Goal: Task Accomplishment & Management: Manage account settings

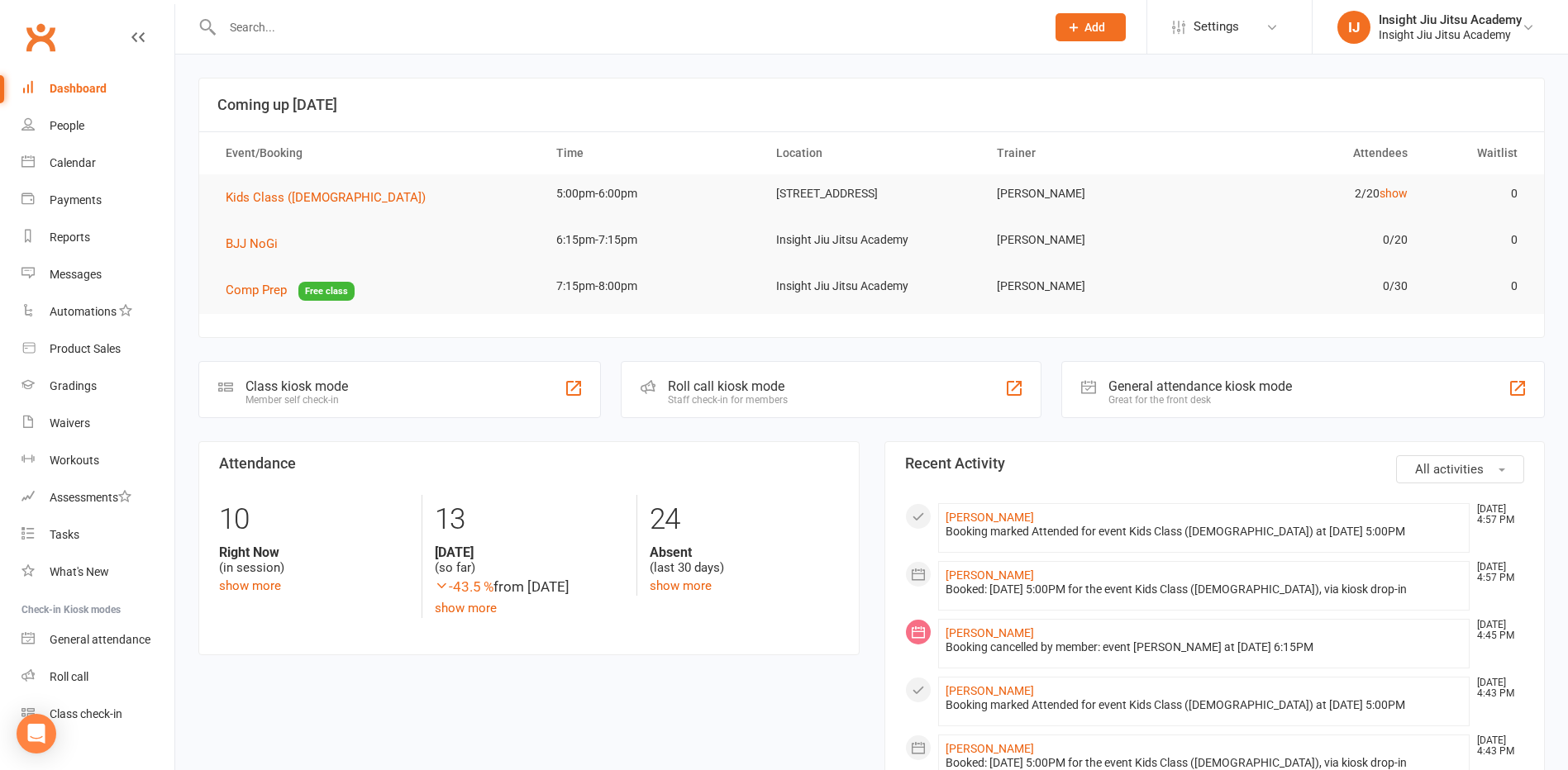
click at [305, 35] on input "text" at bounding box center [625, 27] width 817 height 23
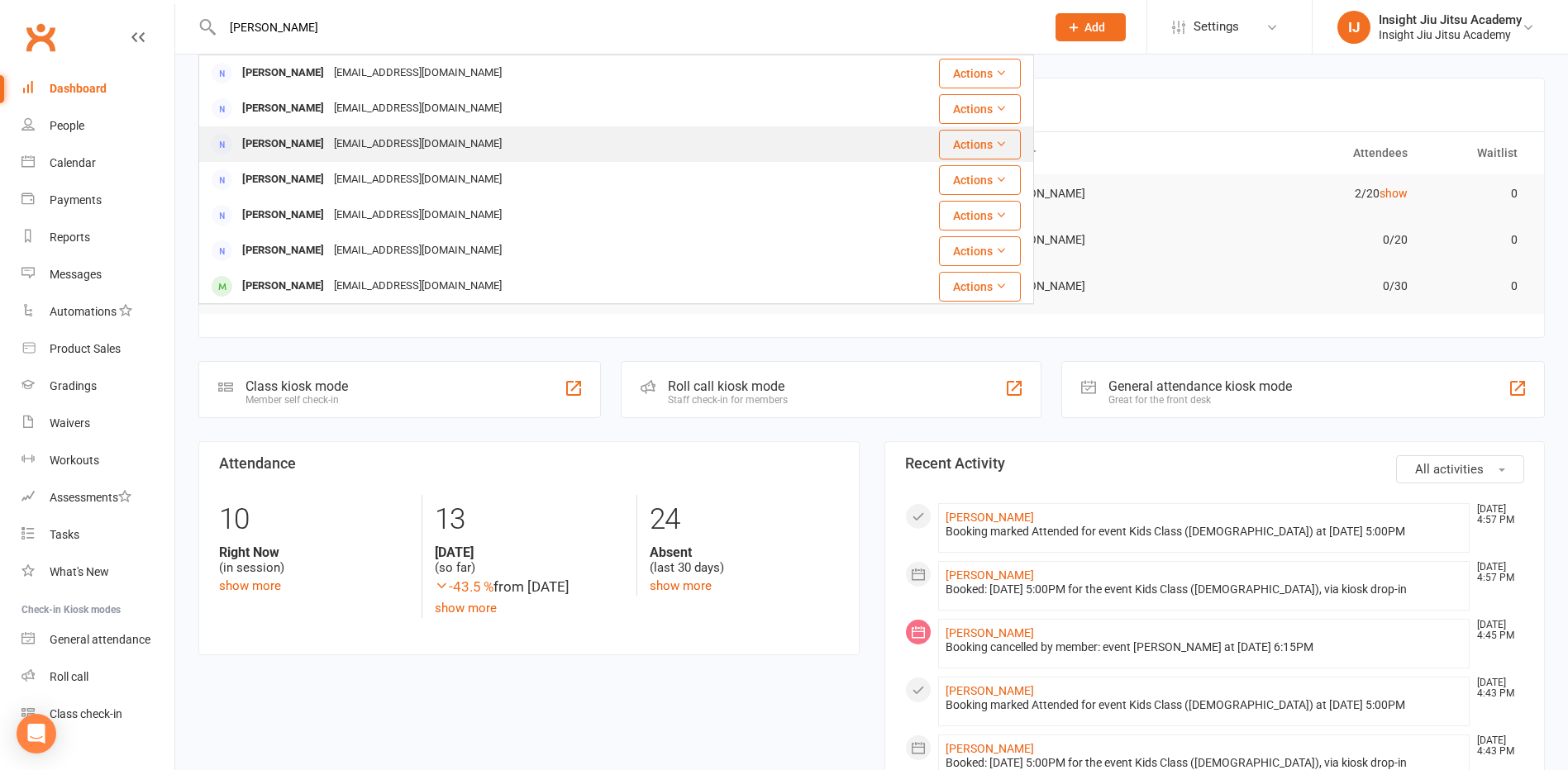
type input "[PERSON_NAME]"
click at [256, 145] on div "[PERSON_NAME]" at bounding box center [283, 144] width 91 height 24
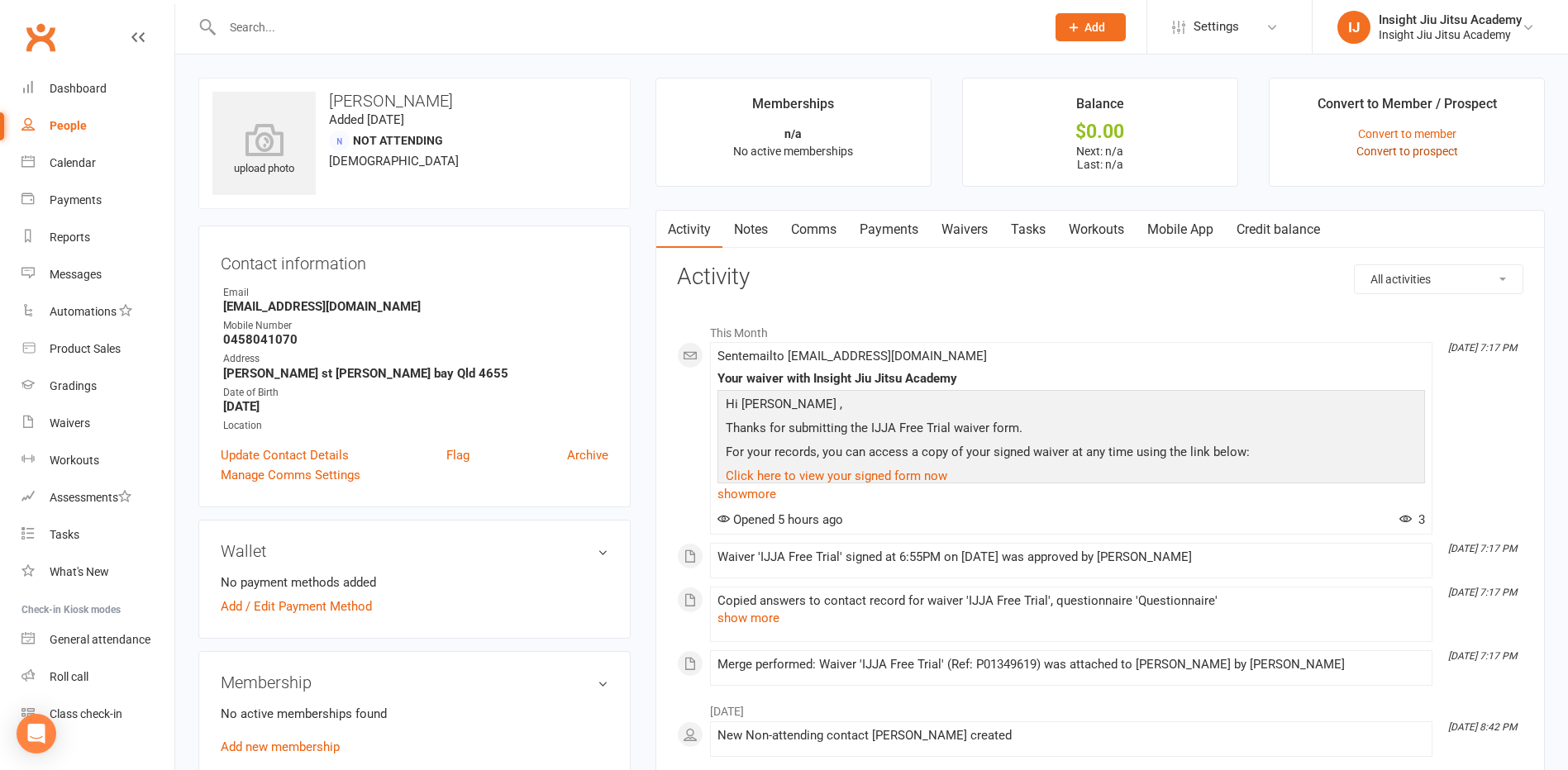
click at [1408, 156] on link "Convert to prospect" at bounding box center [1407, 151] width 101 height 13
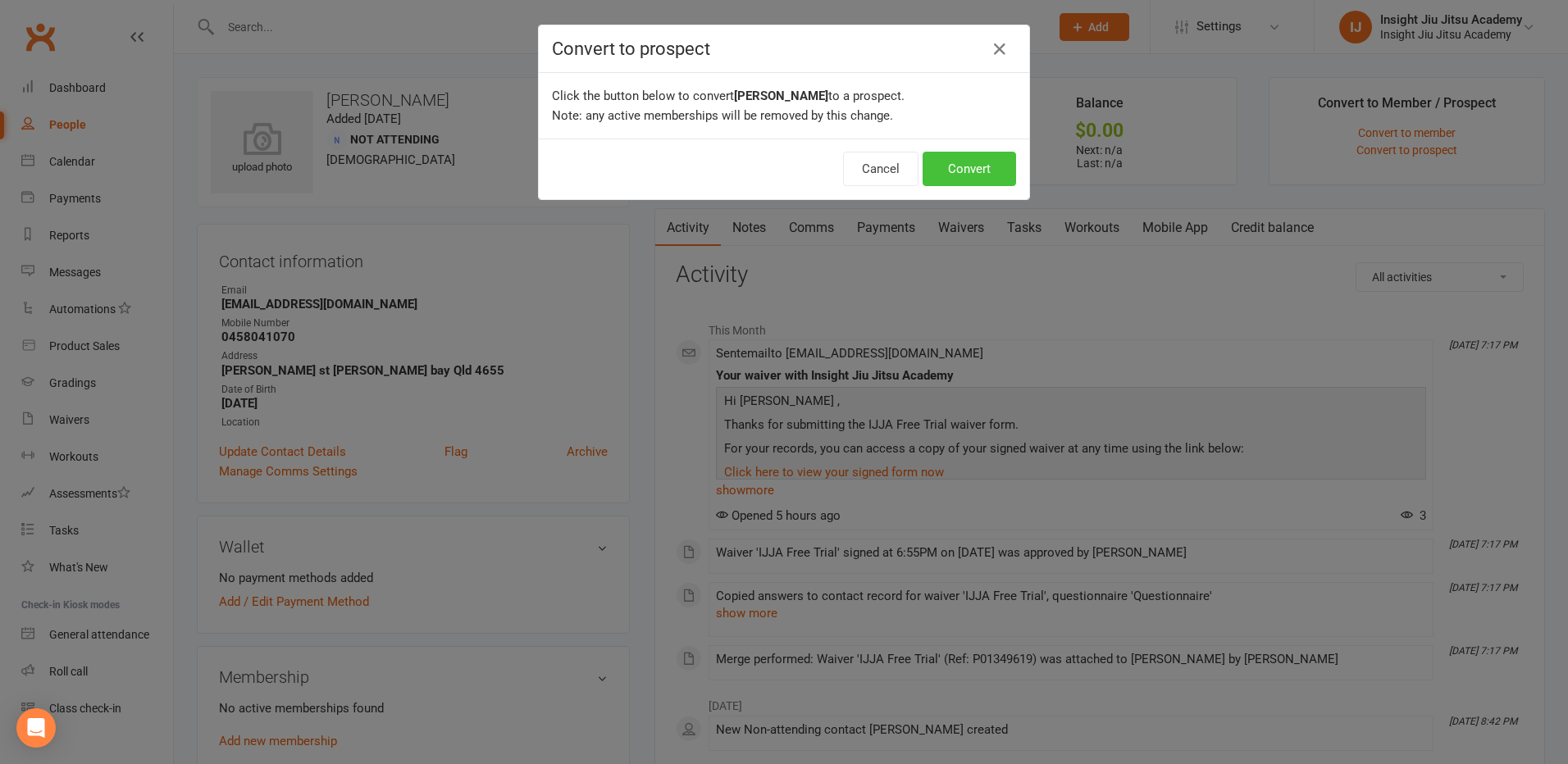
click at [970, 185] on button "Convert" at bounding box center [969, 168] width 94 height 34
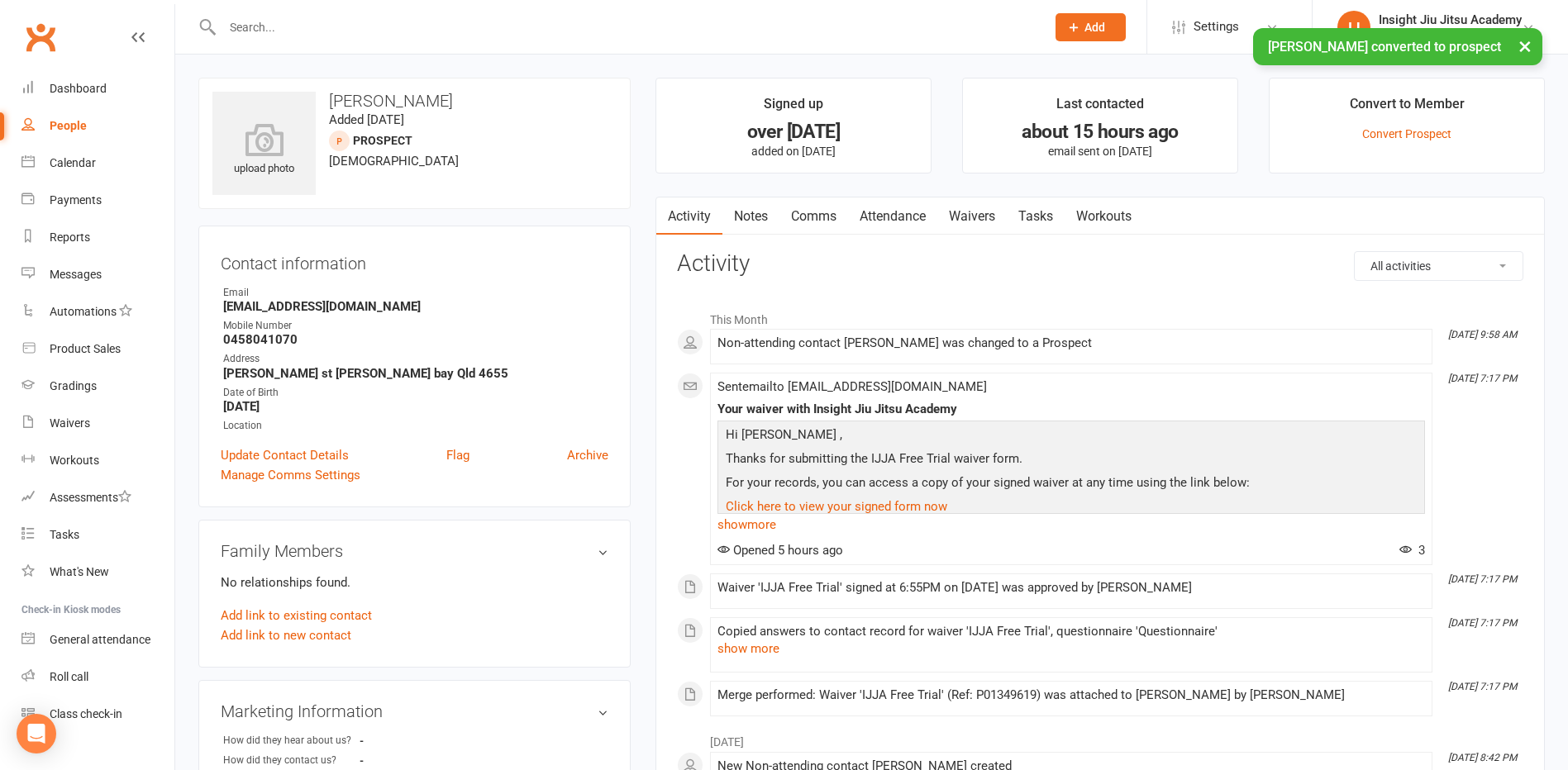
click at [279, 26] on input "text" at bounding box center [625, 27] width 817 height 23
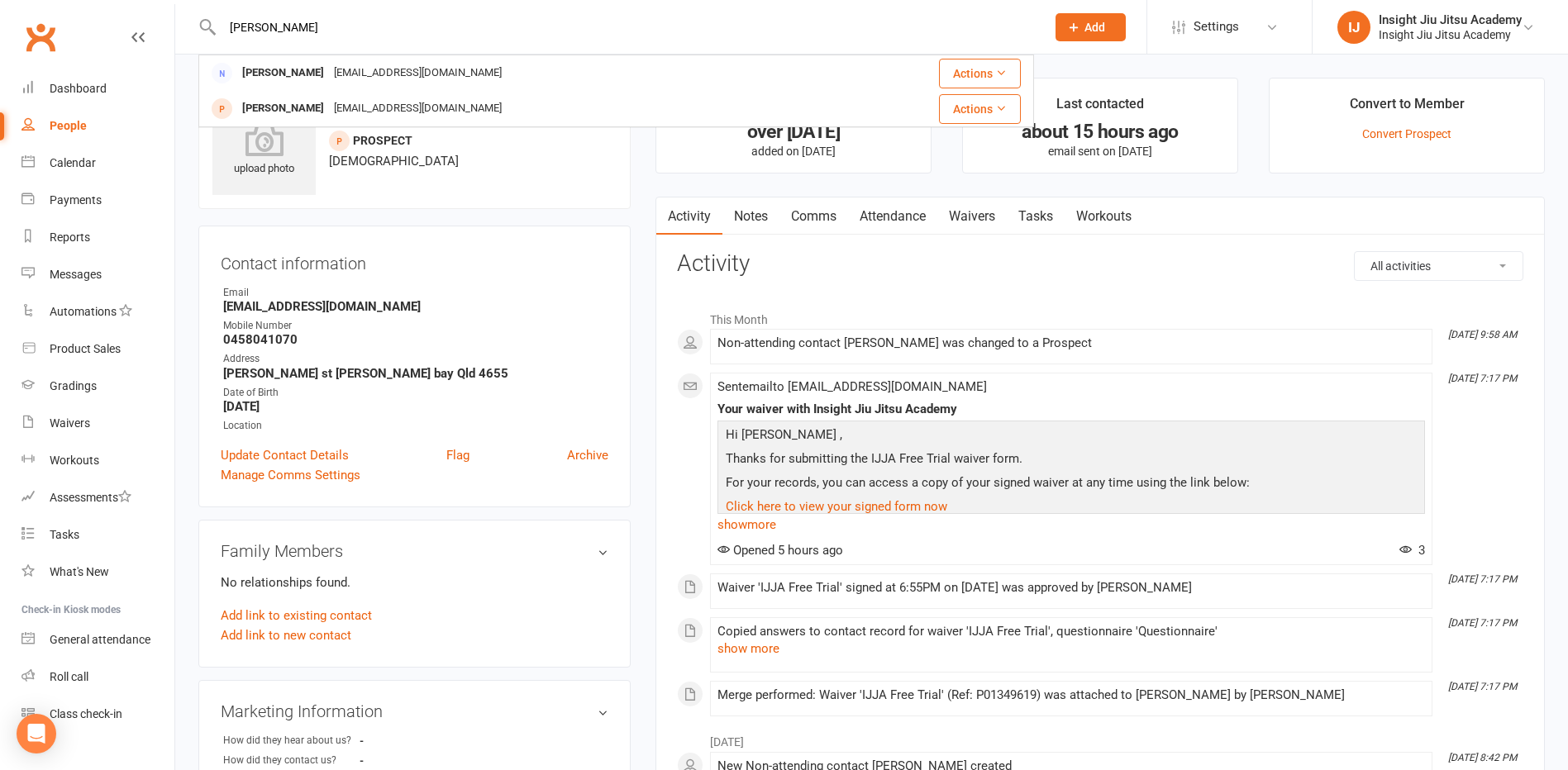
type input "[PERSON_NAME]"
click at [322, 52] on div "[PERSON_NAME] [PERSON_NAME] [EMAIL_ADDRESS][DOMAIN_NAME] Actions [PERSON_NAME] …" at bounding box center [616, 27] width 836 height 54
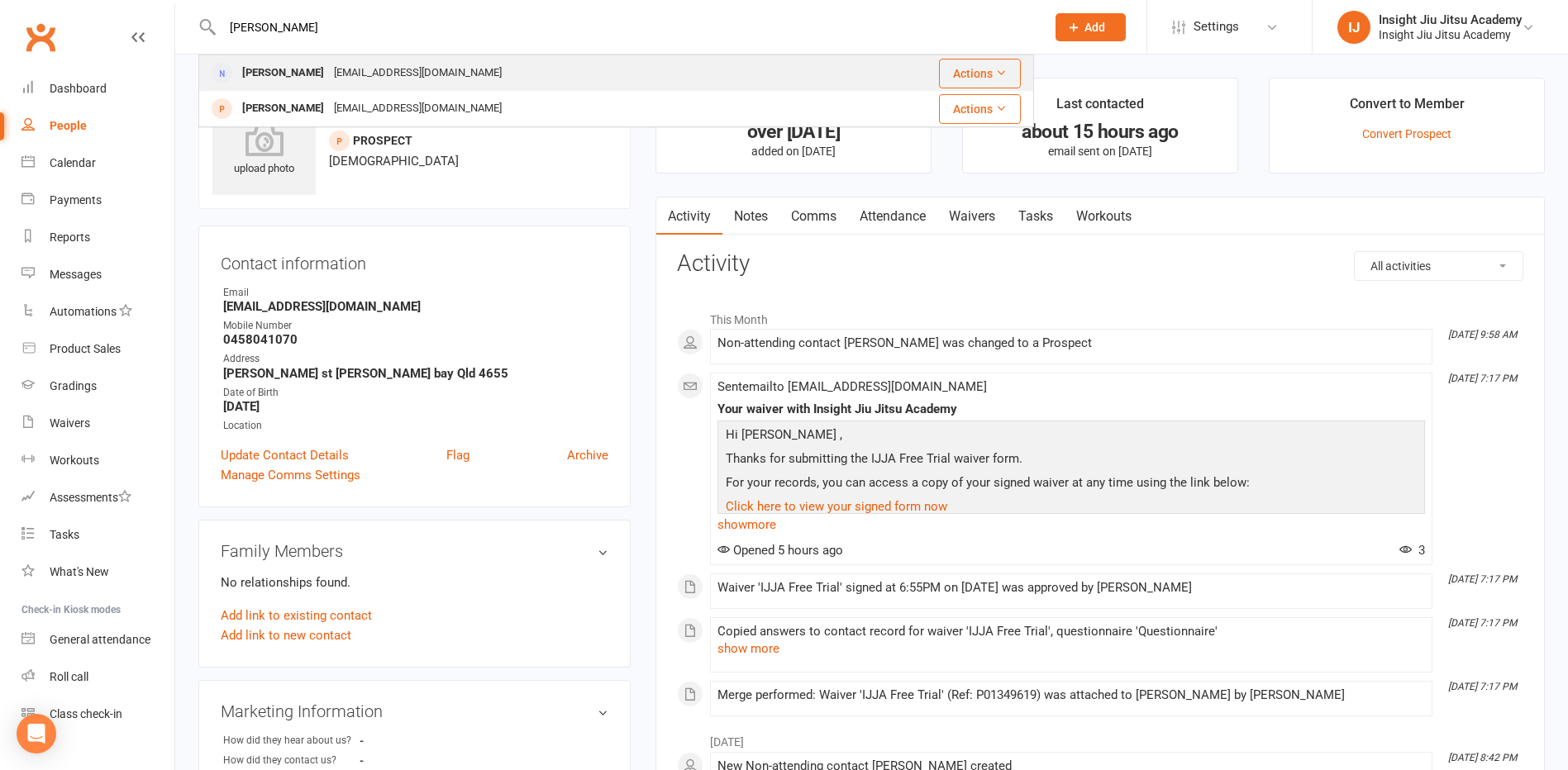
click at [324, 61] on div "[PERSON_NAME] [EMAIL_ADDRESS][DOMAIN_NAME]" at bounding box center [520, 73] width 639 height 34
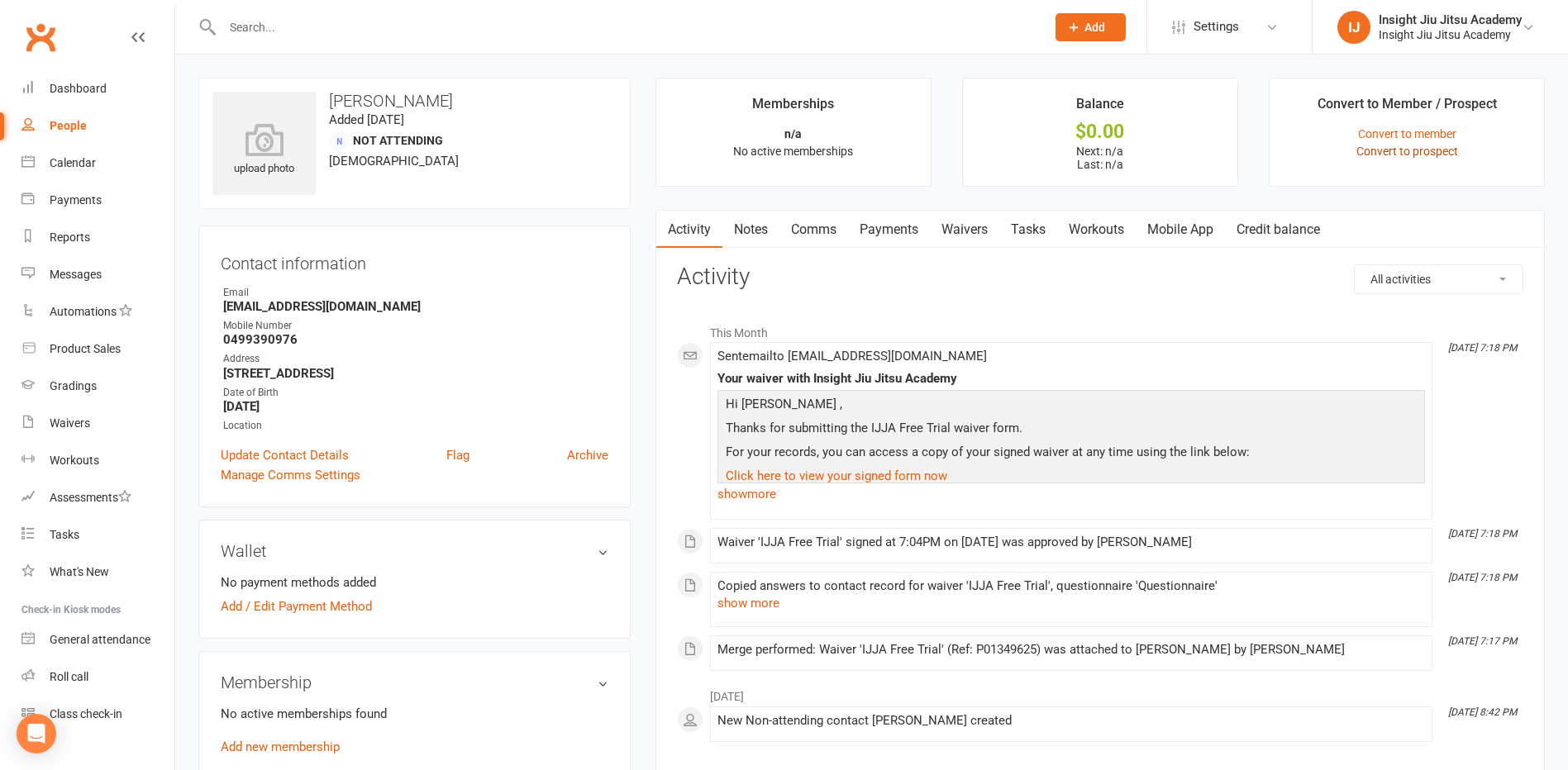
click at [1412, 147] on link "Convert to prospect" at bounding box center [1407, 151] width 101 height 13
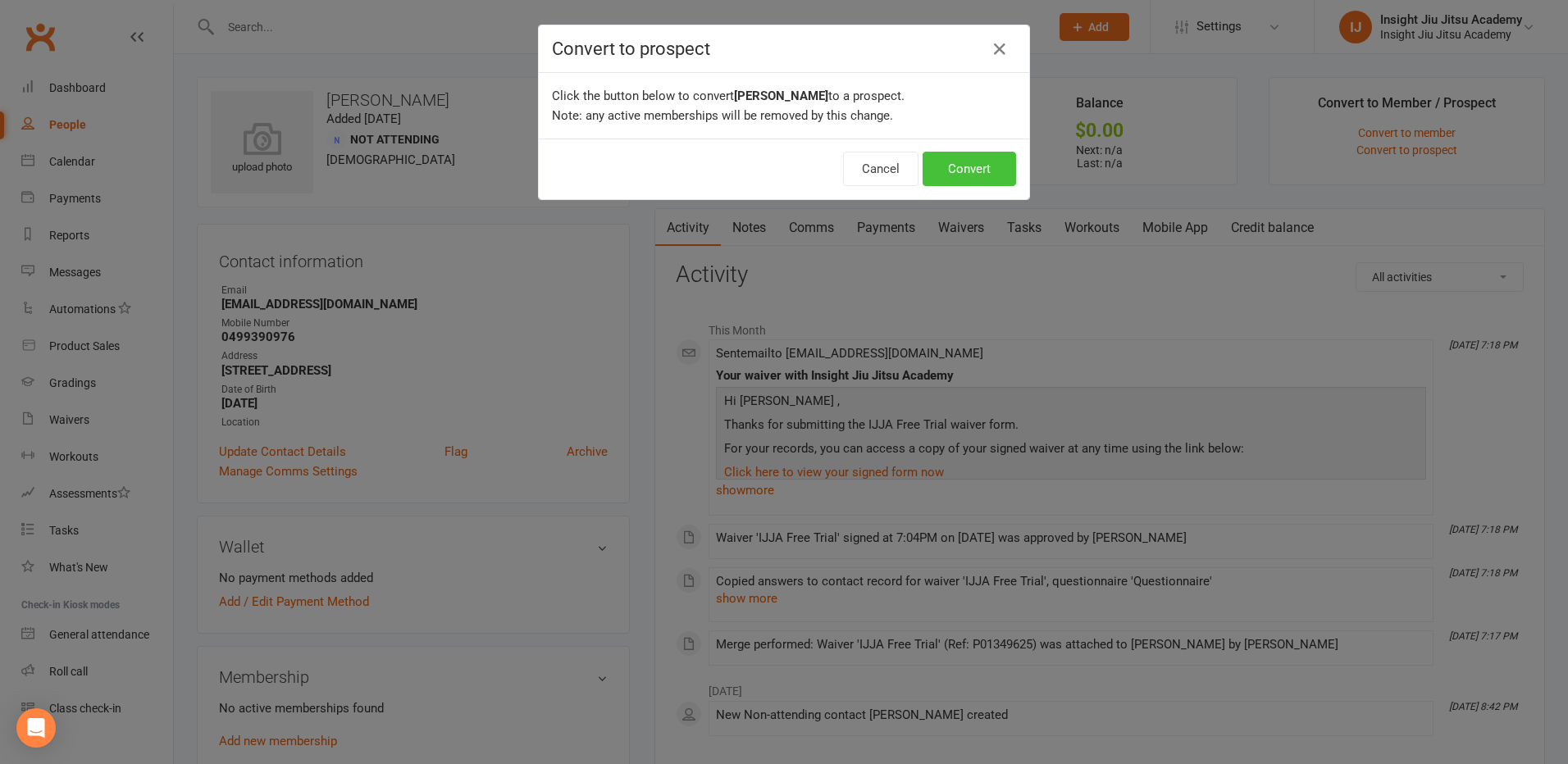
click at [945, 160] on button "Convert" at bounding box center [969, 168] width 94 height 34
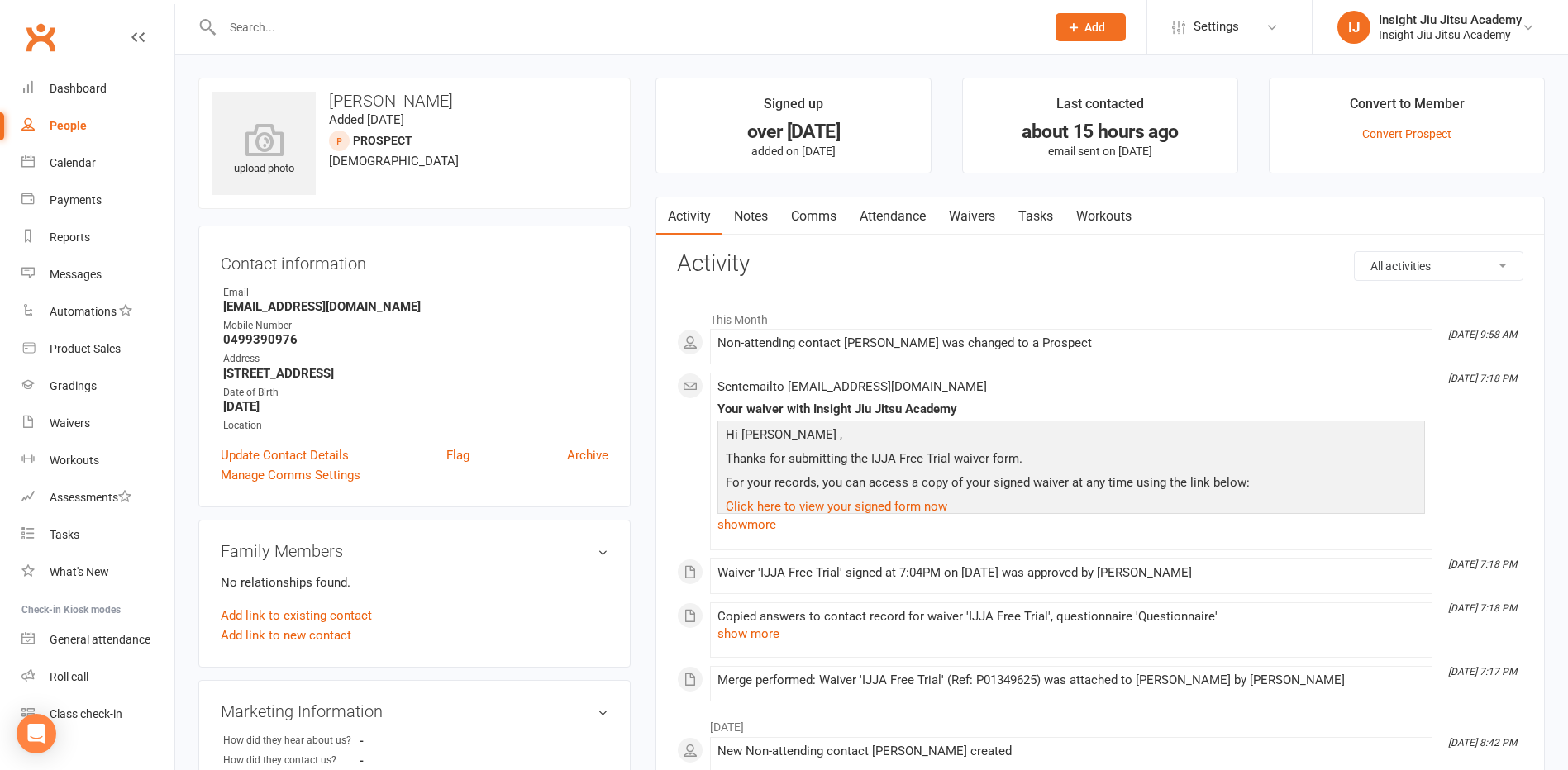
click at [73, 125] on div "People" at bounding box center [67, 125] width 37 height 13
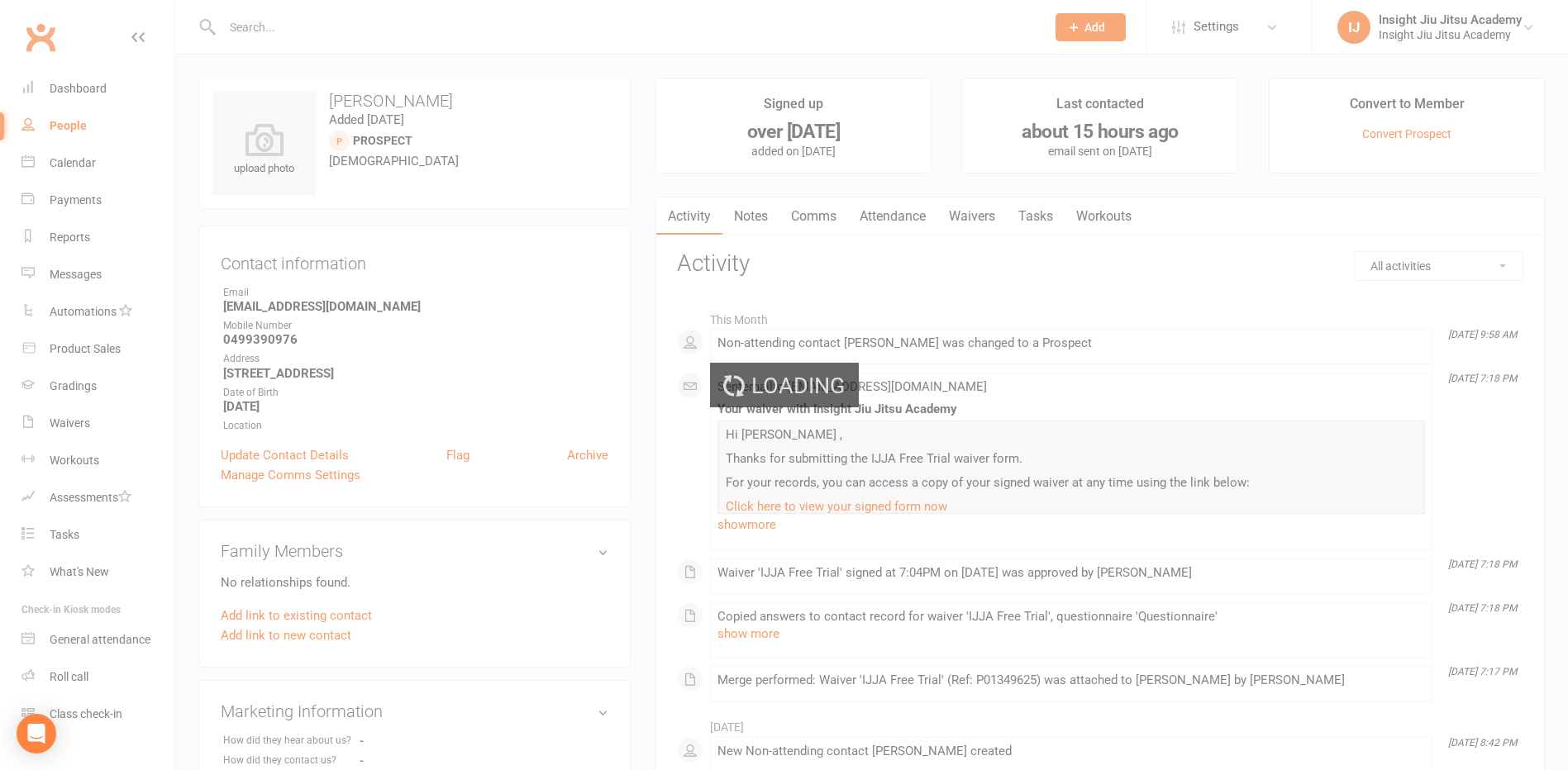
select select "100"
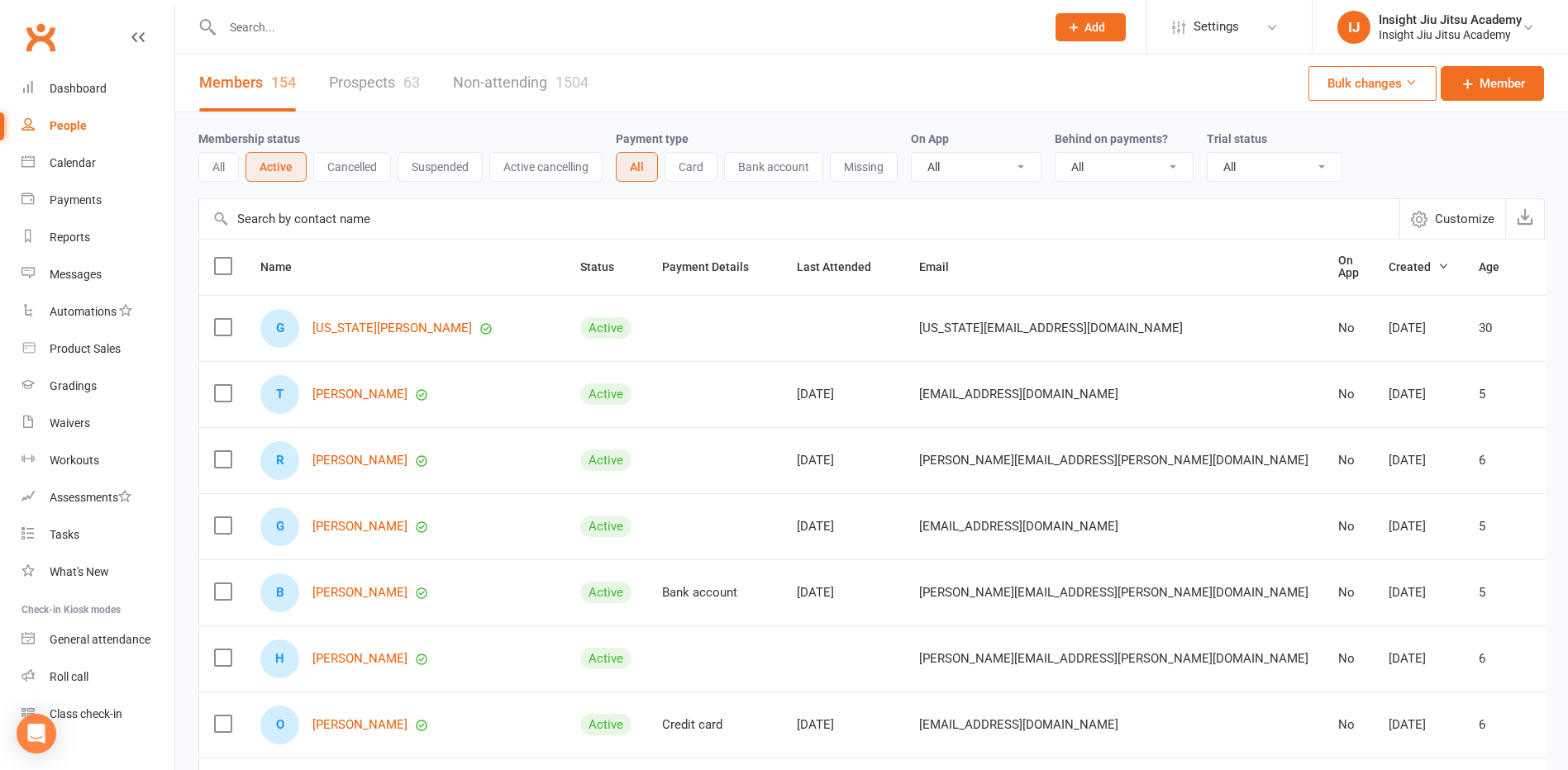
click at [419, 163] on button "Suspended" at bounding box center [441, 167] width 85 height 30
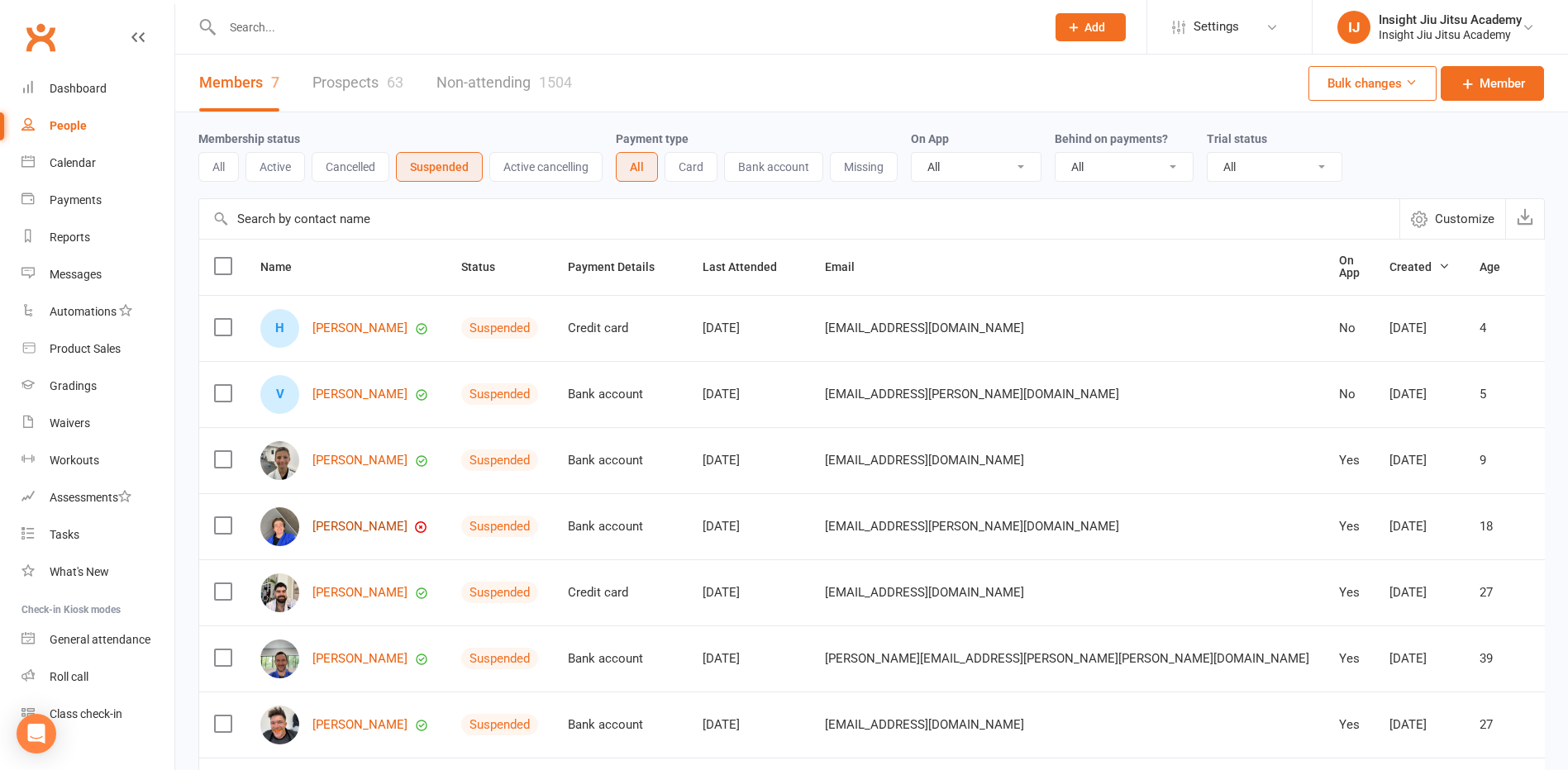
click at [395, 527] on link "[PERSON_NAME]" at bounding box center [360, 527] width 95 height 14
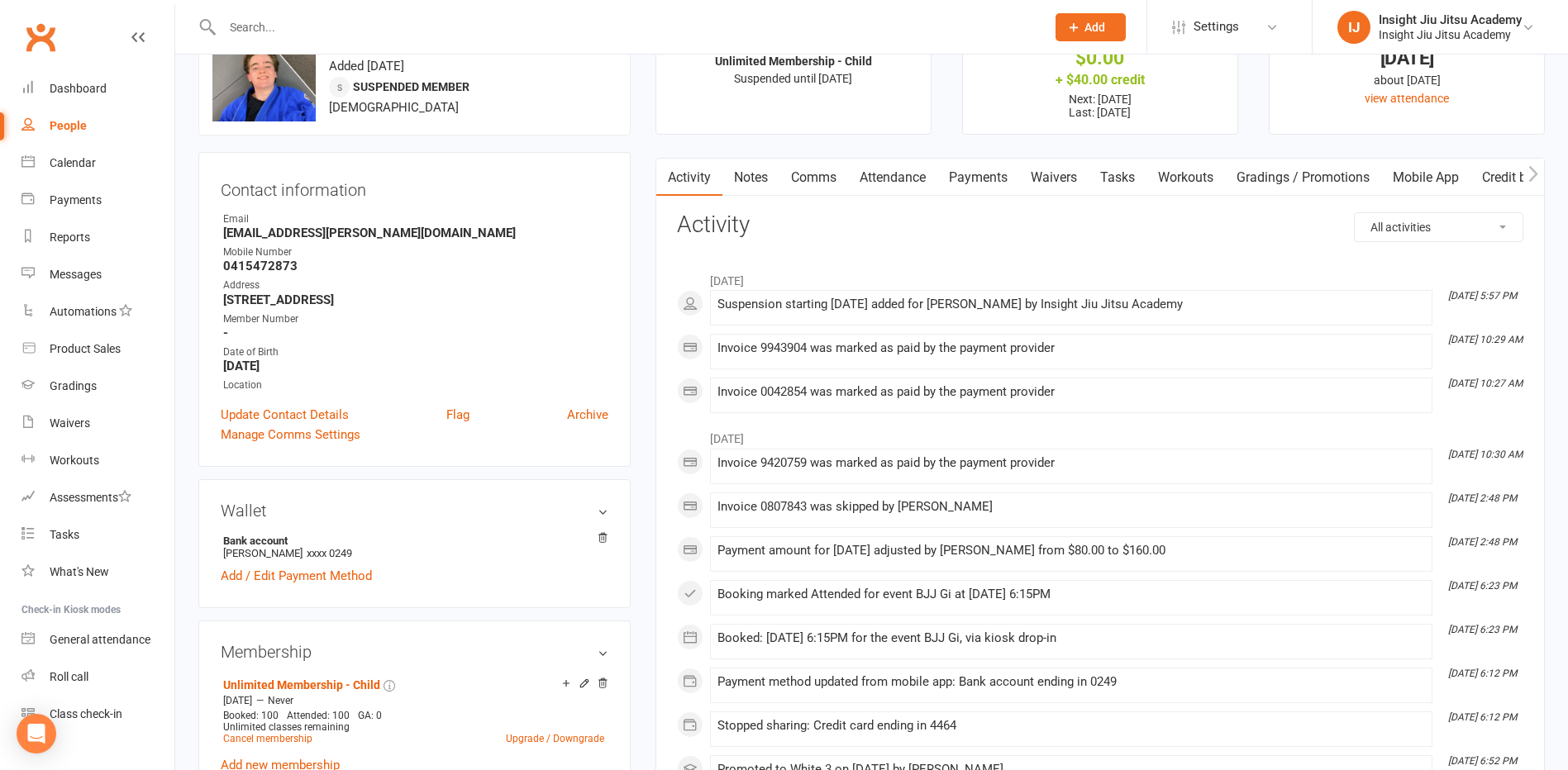
scroll to position [124, 0]
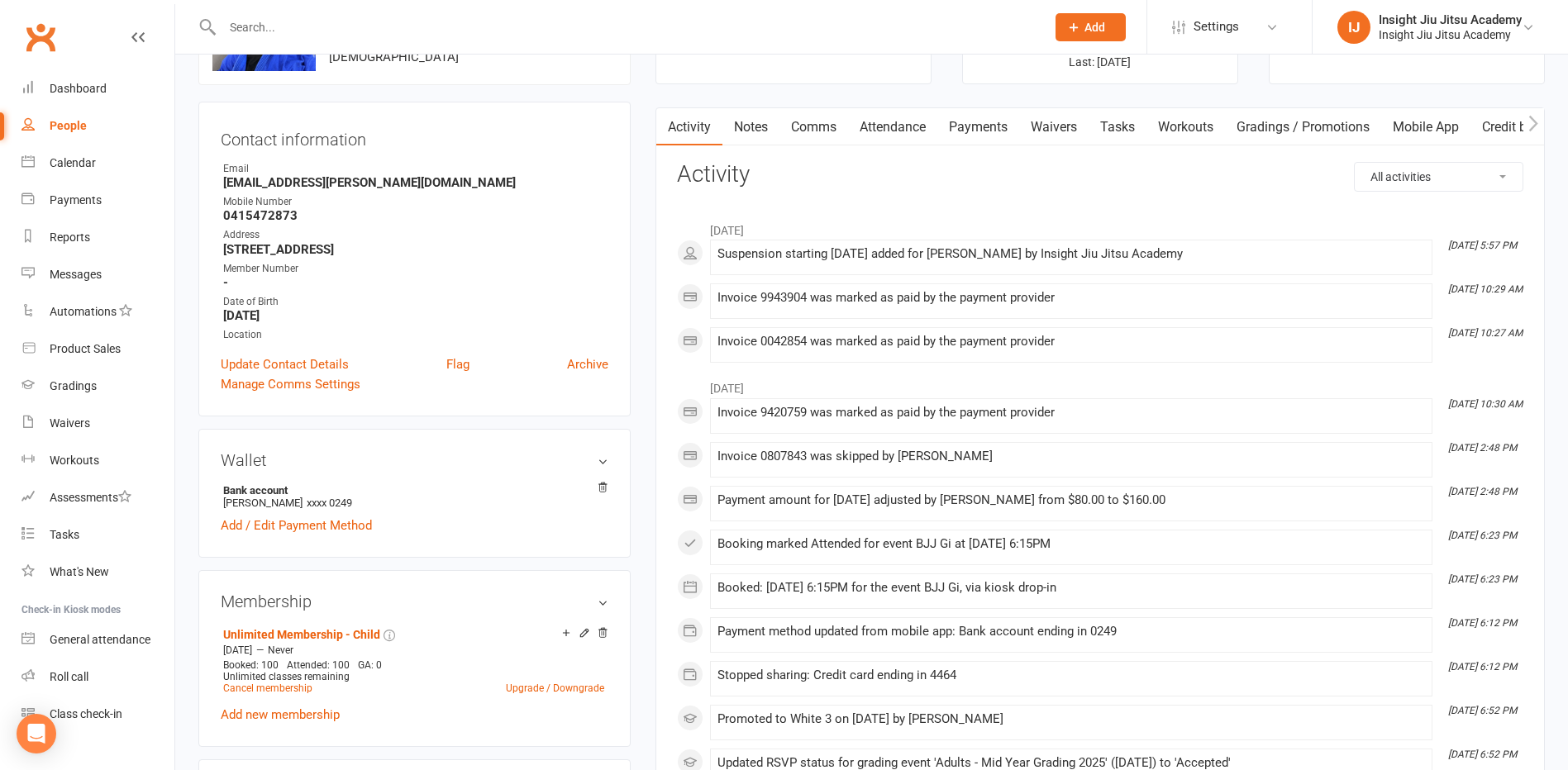
click at [873, 129] on link "Attendance" at bounding box center [893, 127] width 89 height 38
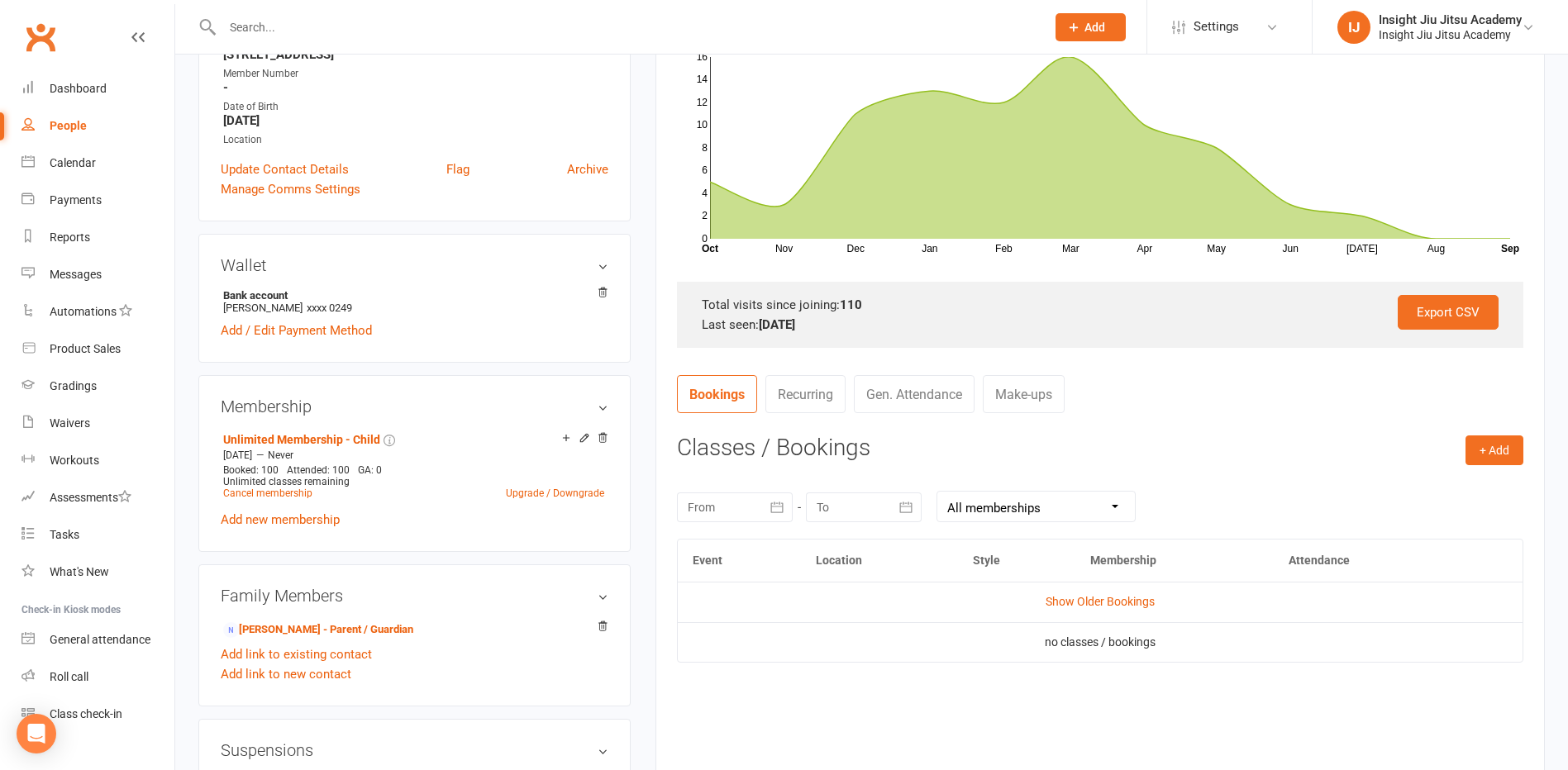
scroll to position [330, 0]
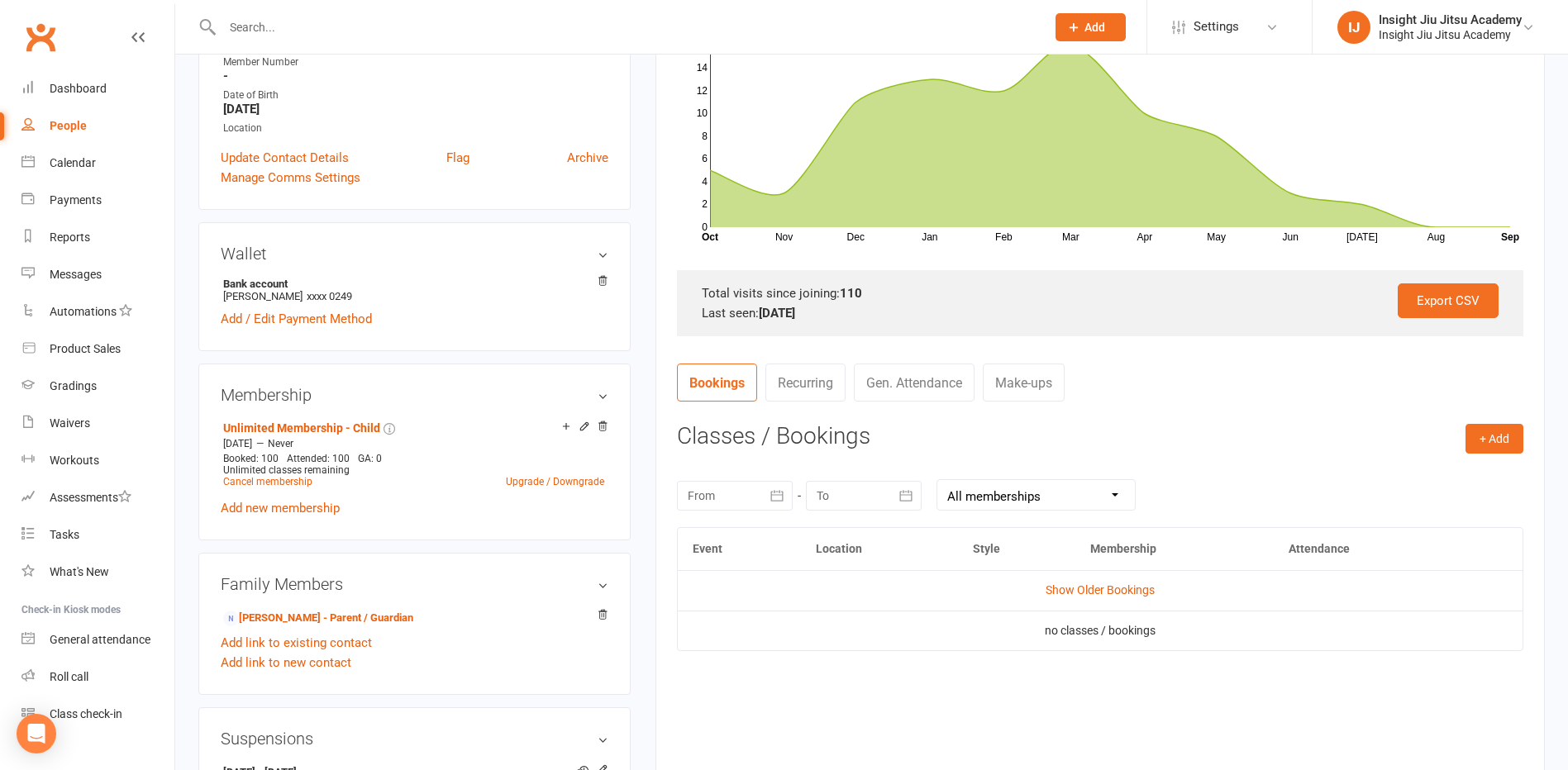
click at [414, 18] on input "text" at bounding box center [625, 27] width 817 height 23
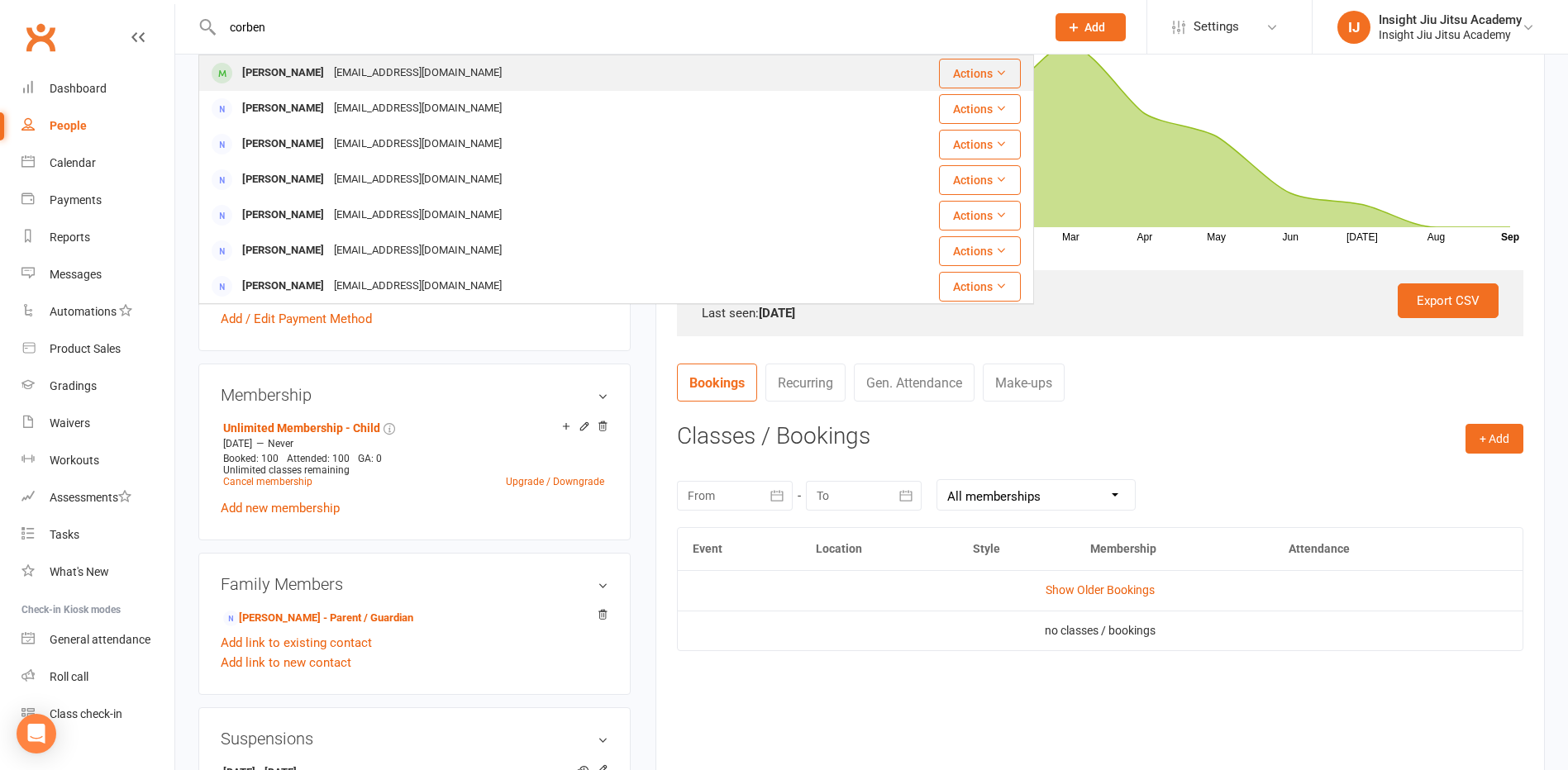
type input "corben"
click at [329, 74] on div "[EMAIL_ADDRESS][DOMAIN_NAME]" at bounding box center [418, 73] width 178 height 24
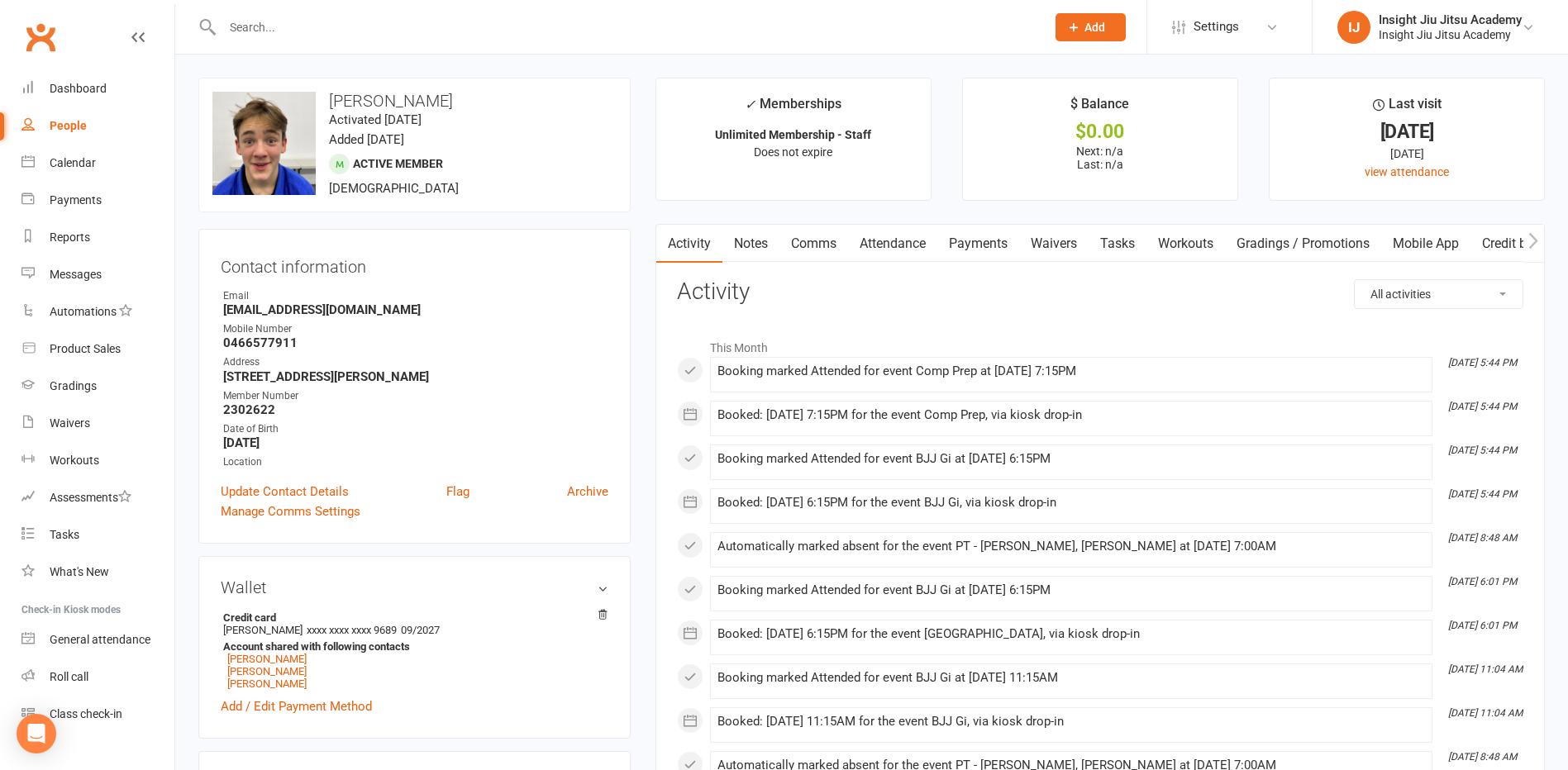
click at [879, 232] on link "Attendance" at bounding box center [893, 244] width 89 height 38
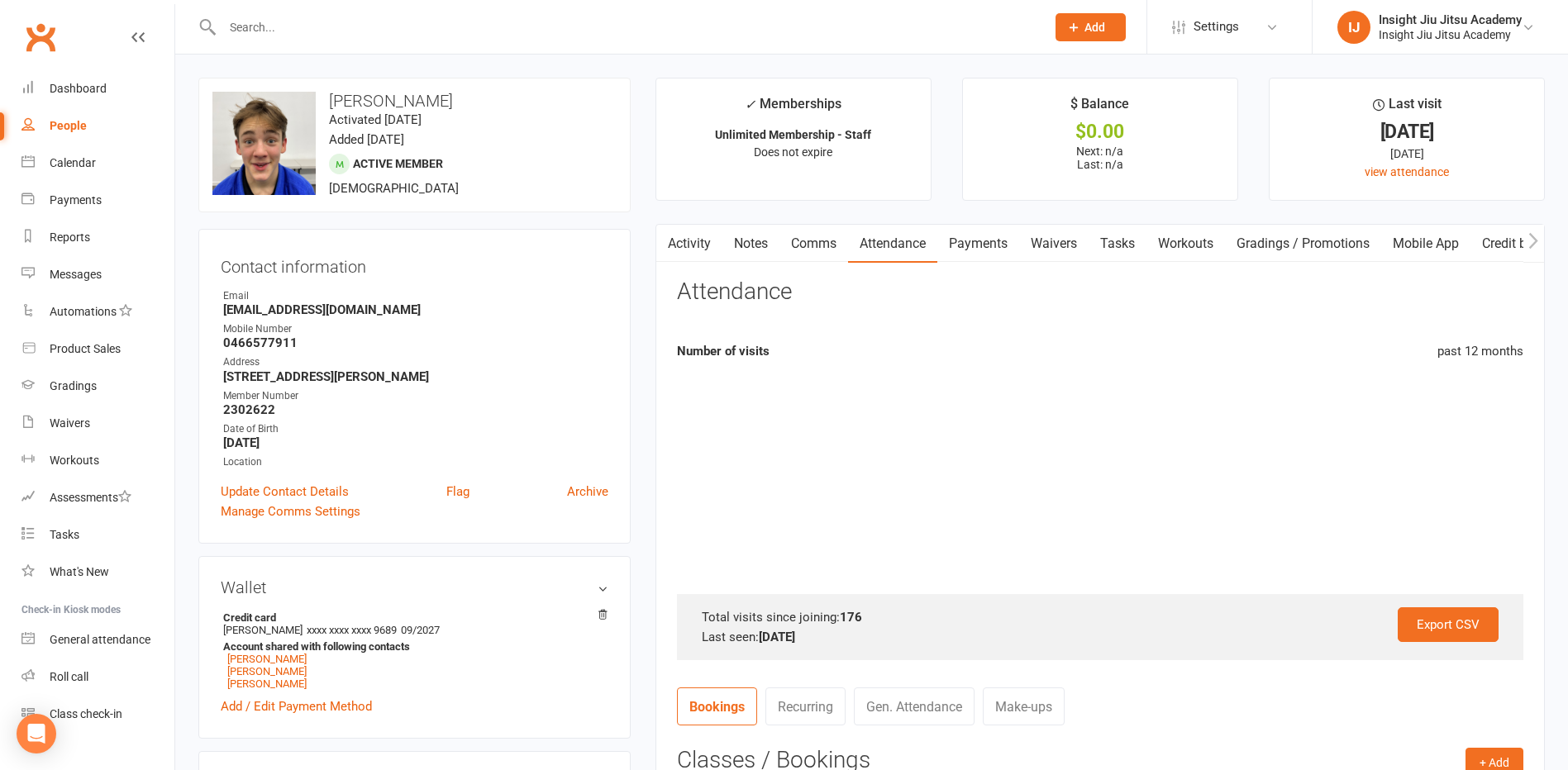
scroll to position [166, 0]
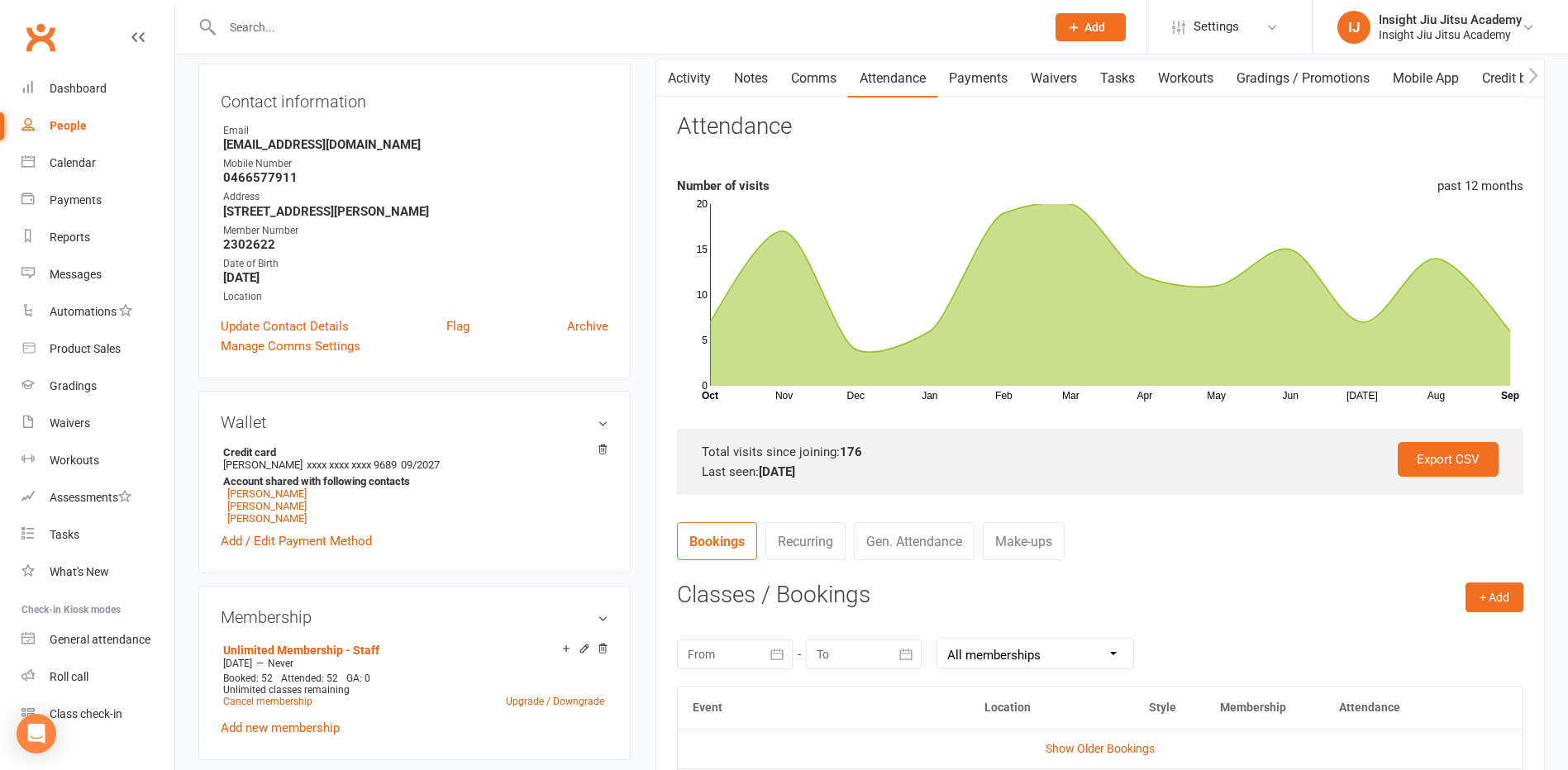
click at [50, 122] on div "People" at bounding box center [67, 125] width 37 height 13
select select "100"
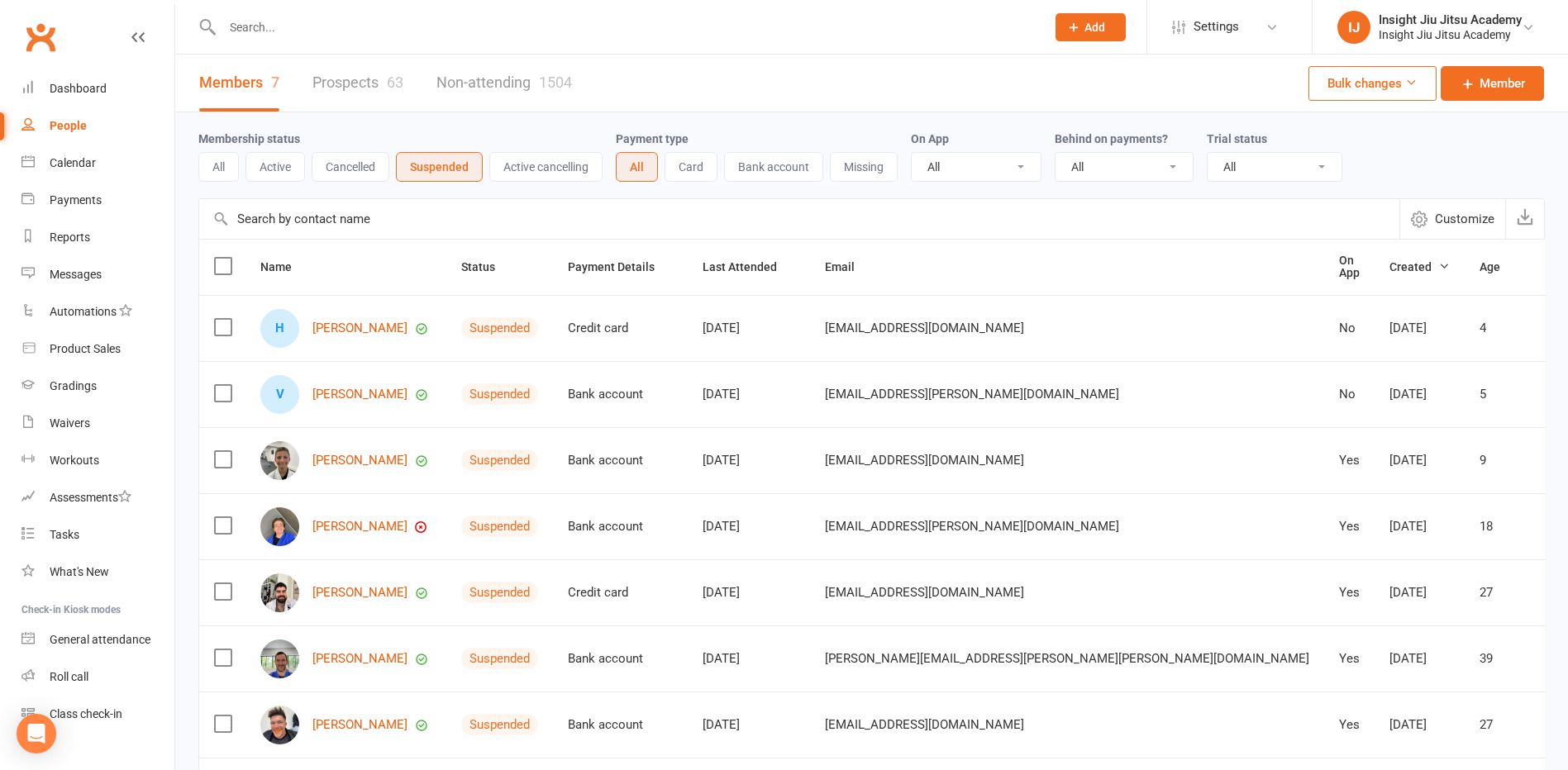
click at [218, 190] on div "Membership status All Active Cancelled Suspended Active cancelling Payment type…" at bounding box center [871, 155] width 1347 height 86
click at [216, 174] on button "All" at bounding box center [218, 167] width 41 height 30
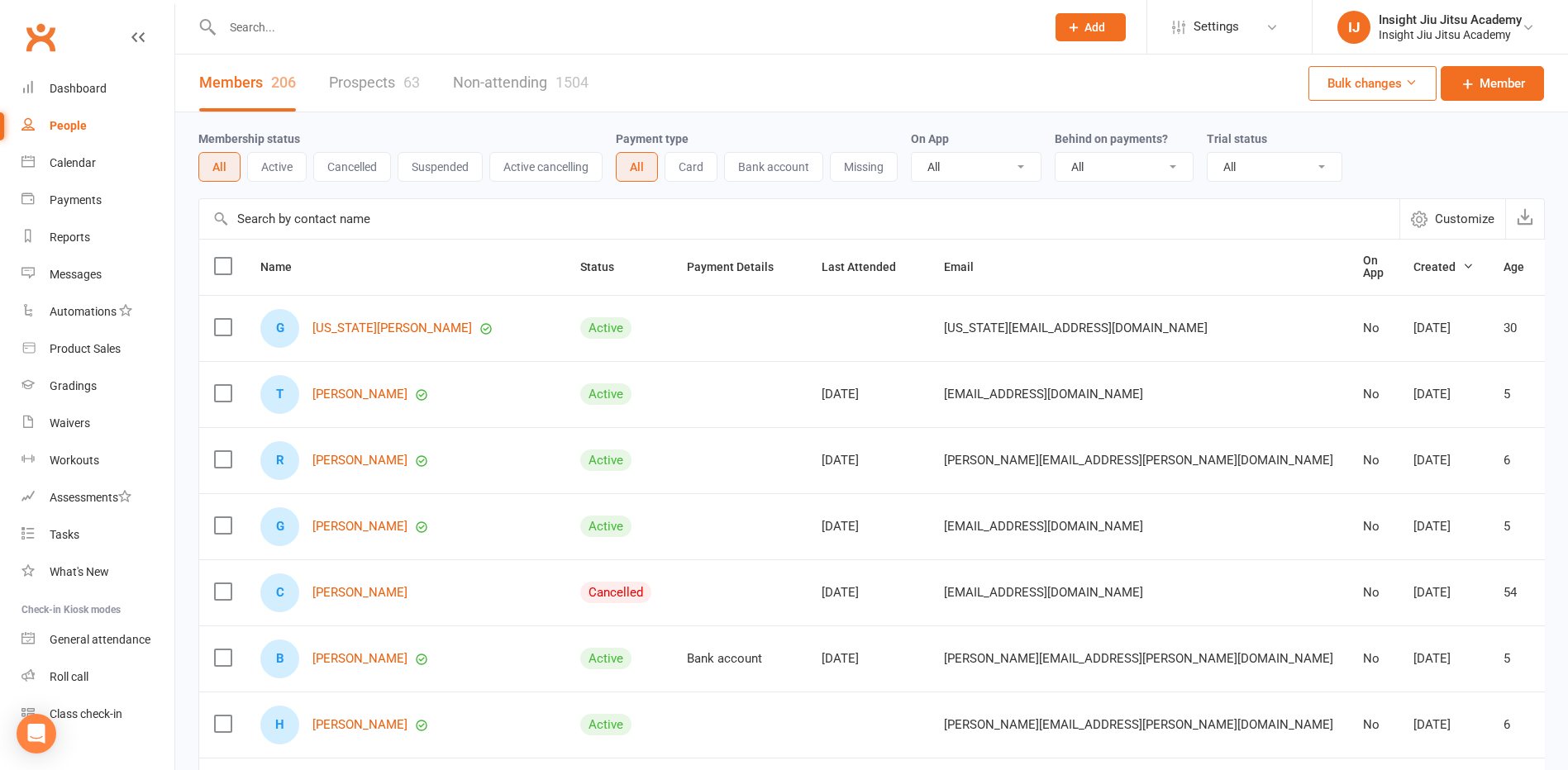
click at [270, 159] on button "Active" at bounding box center [277, 167] width 60 height 30
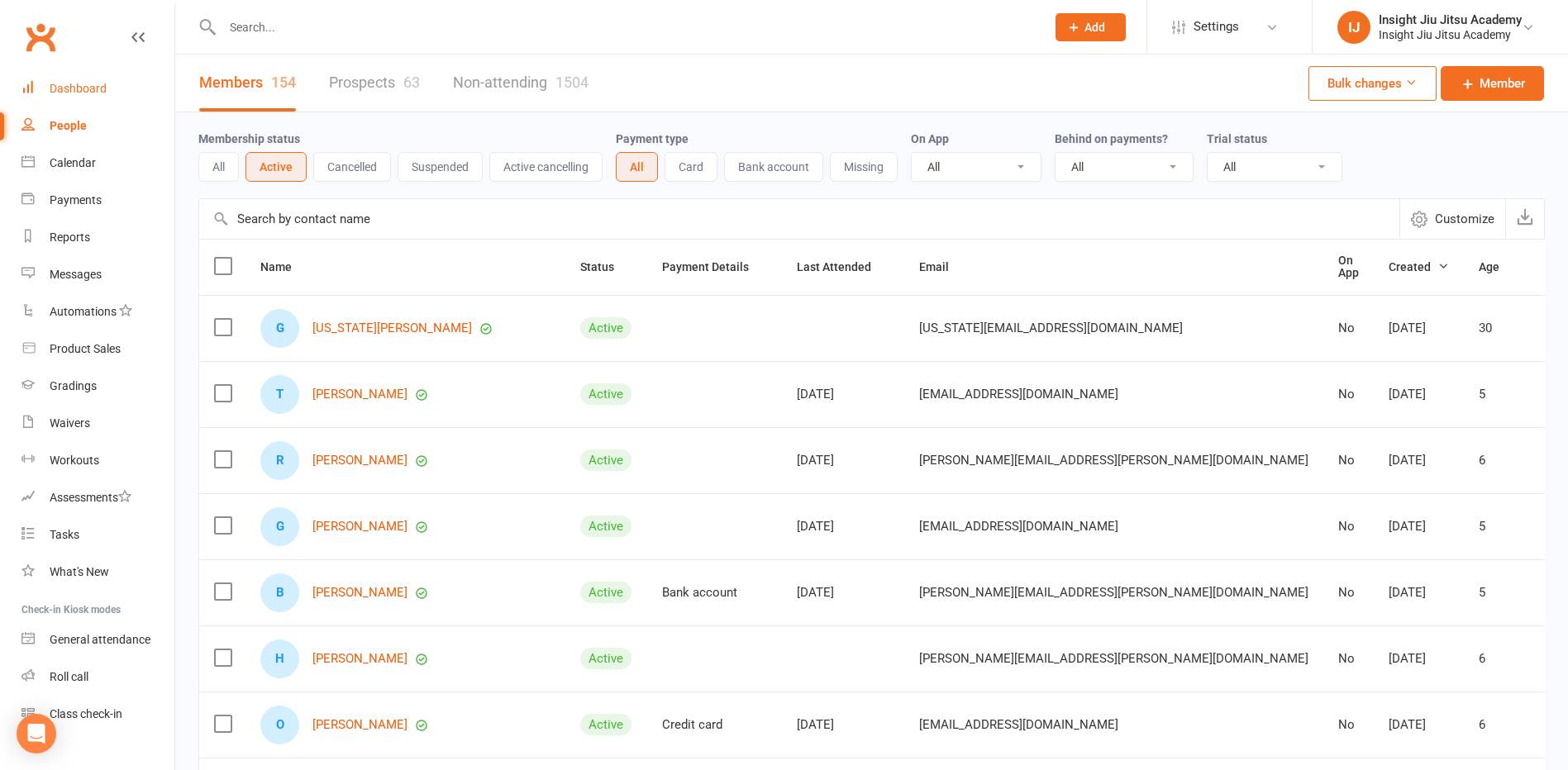
click at [73, 95] on div "Dashboard" at bounding box center [77, 87] width 57 height 13
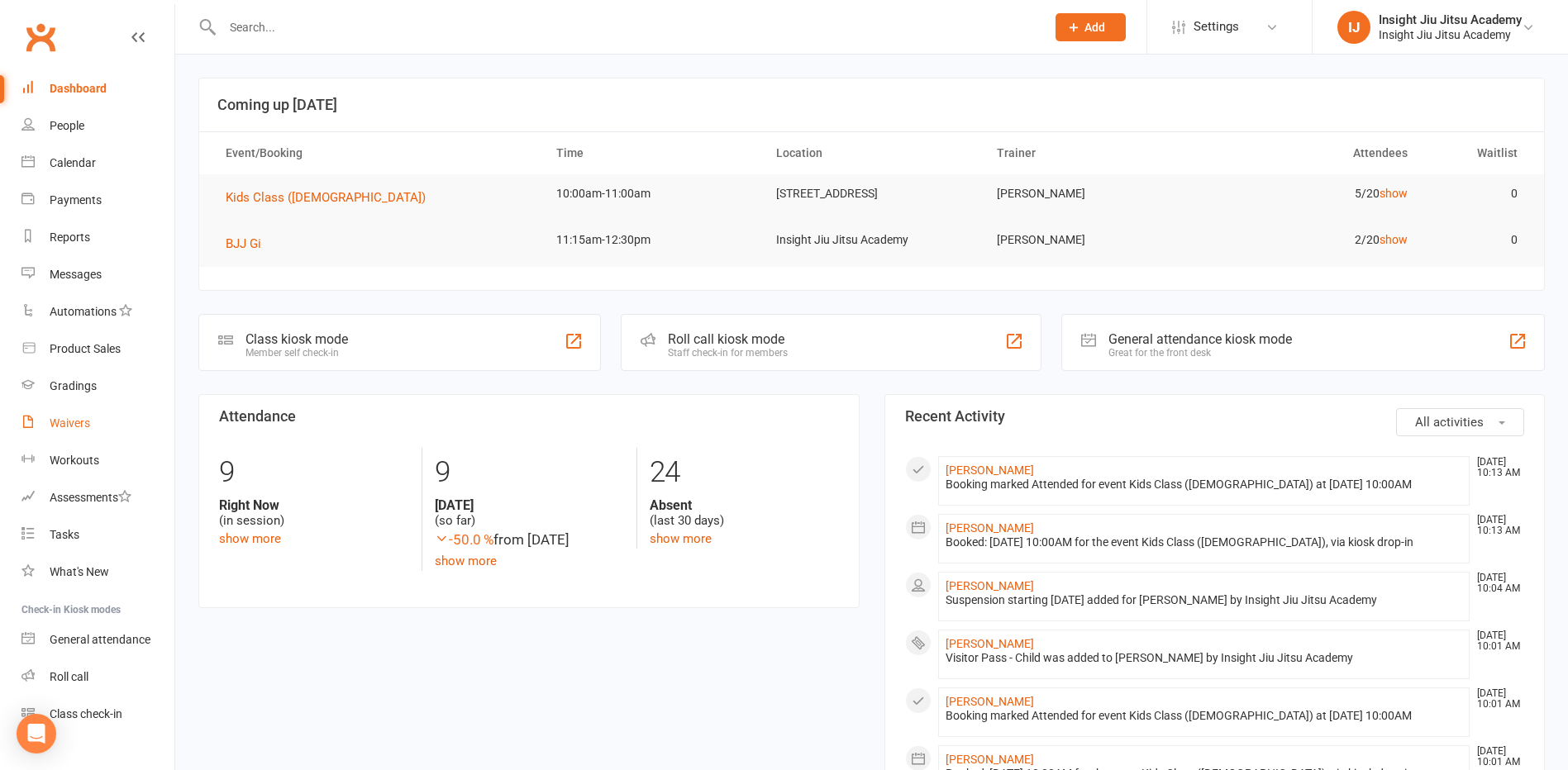
click at [93, 421] on link "Waivers" at bounding box center [98, 423] width 153 height 37
